Goal: Information Seeking & Learning: Learn about a topic

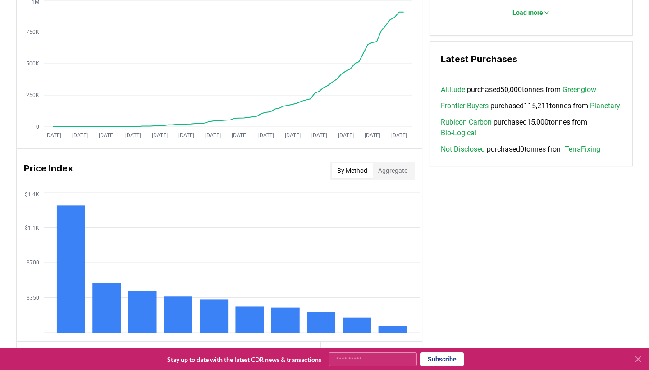
scroll to position [602, 0]
click at [458, 92] on link "Altitude" at bounding box center [453, 90] width 24 height 11
click at [581, 93] on link "Greenglow" at bounding box center [580, 90] width 34 height 11
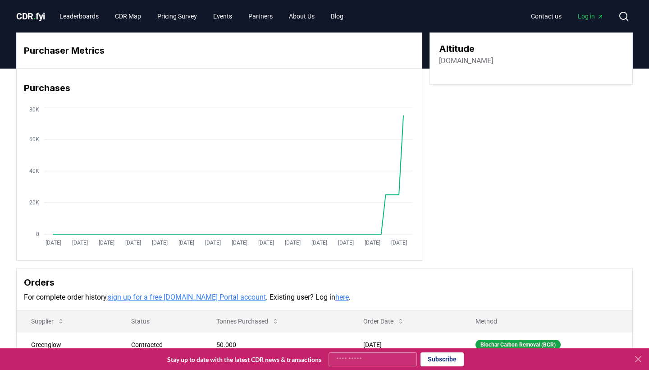
click at [465, 61] on link "altitudecarbon.com" at bounding box center [466, 60] width 54 height 11
